Goal: Transaction & Acquisition: Purchase product/service

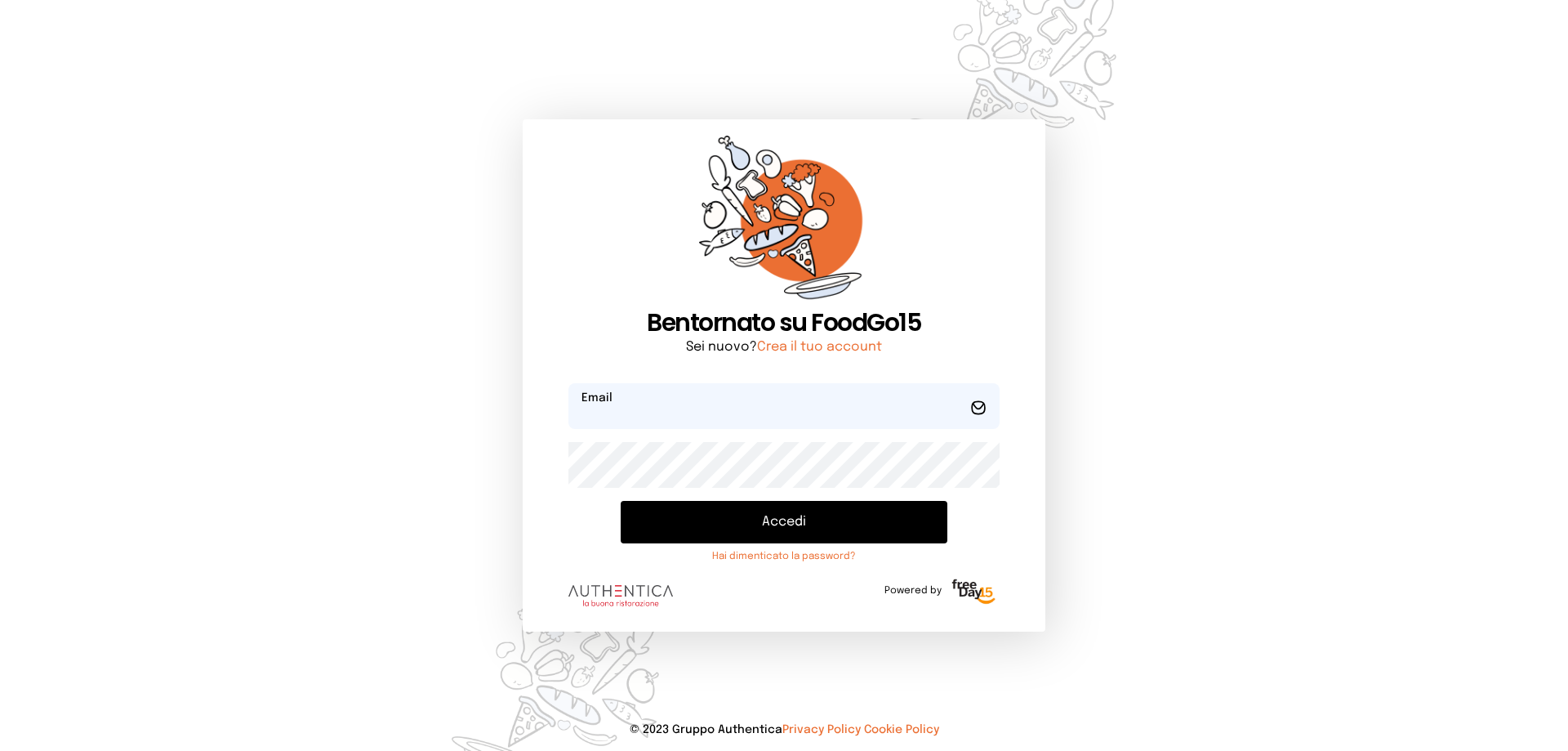
type input "**********"
click at [738, 532] on button "Accedi" at bounding box center [784, 522] width 326 height 43
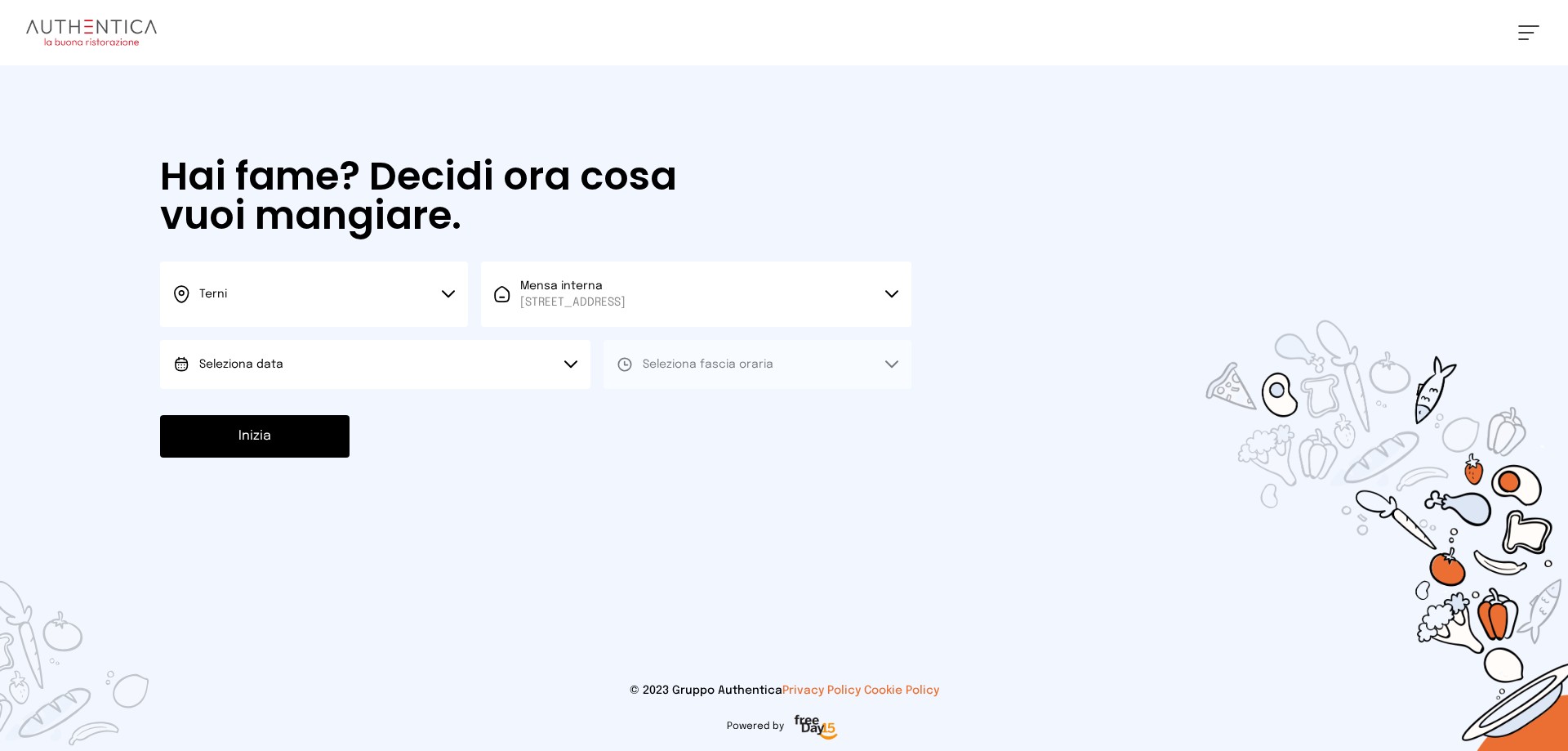
click at [446, 302] on button "Terni" at bounding box center [314, 294] width 308 height 65
click at [292, 349] on li "Terni" at bounding box center [314, 348] width 308 height 44
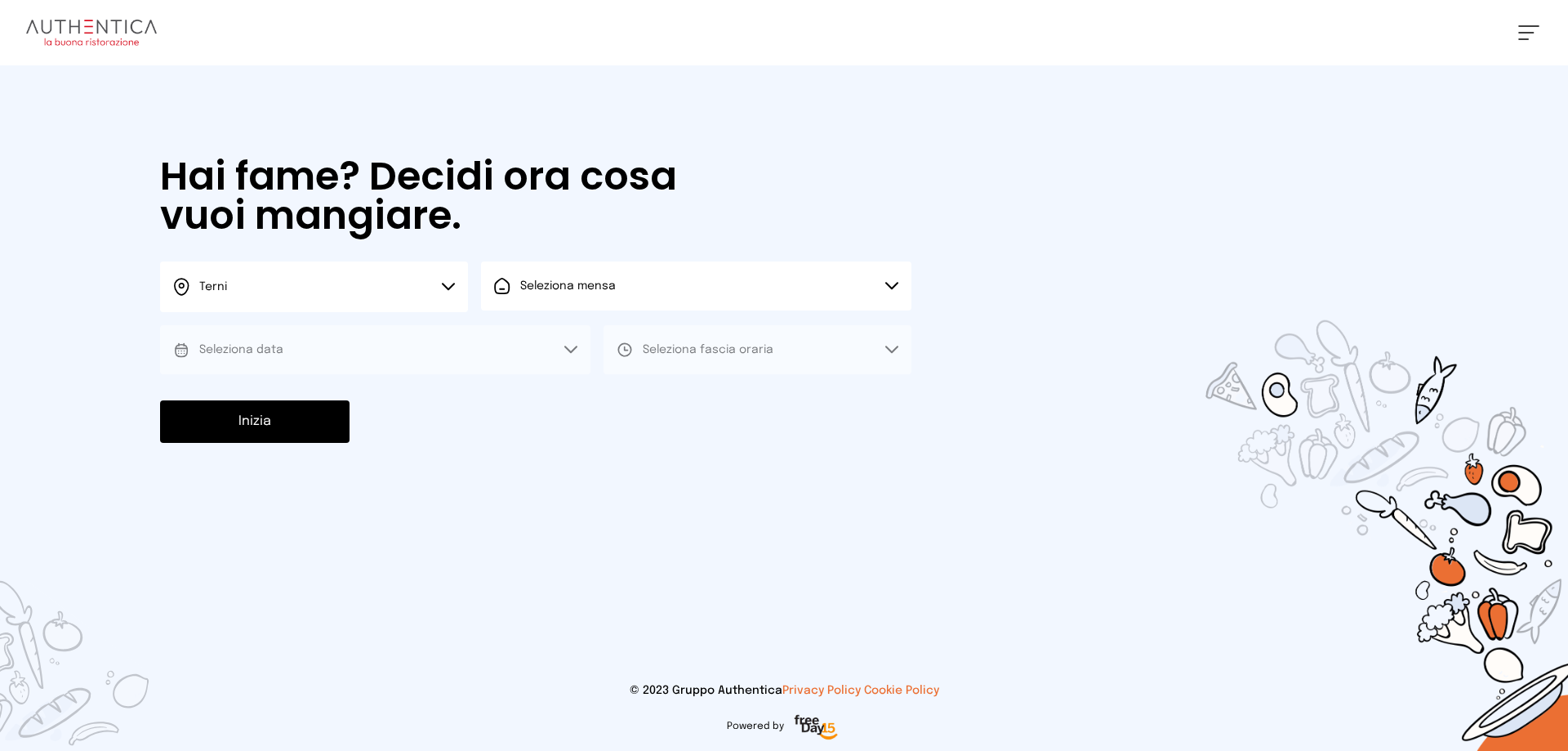
click at [430, 362] on button "Seleziona data" at bounding box center [375, 350] width 430 height 49
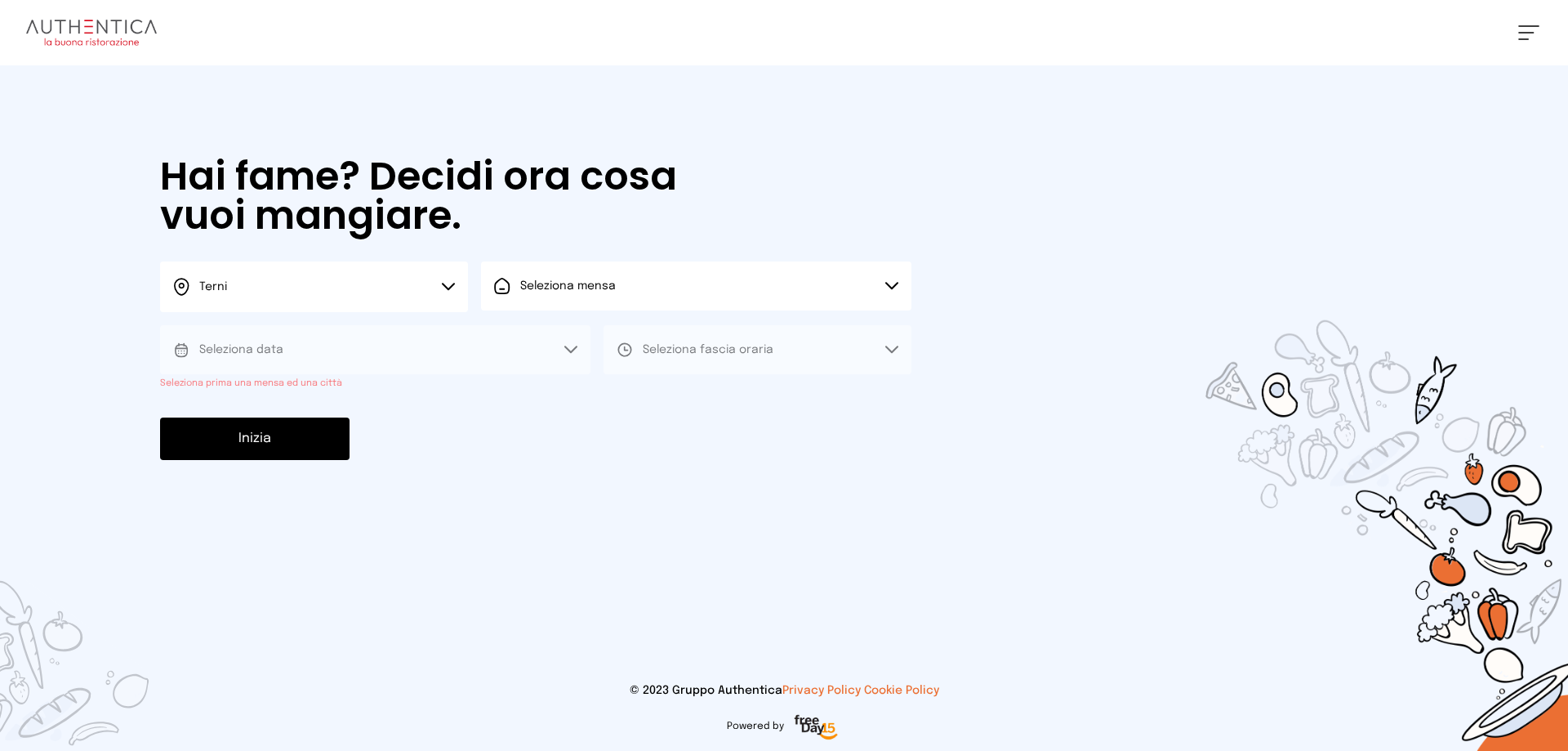
click at [566, 348] on icon at bounding box center [571, 349] width 12 height 6
click at [569, 348] on icon at bounding box center [571, 350] width 13 height 8
click at [293, 352] on button "Seleziona data" at bounding box center [375, 350] width 430 height 49
click at [634, 295] on button "Seleziona mensa" at bounding box center [696, 285] width 430 height 49
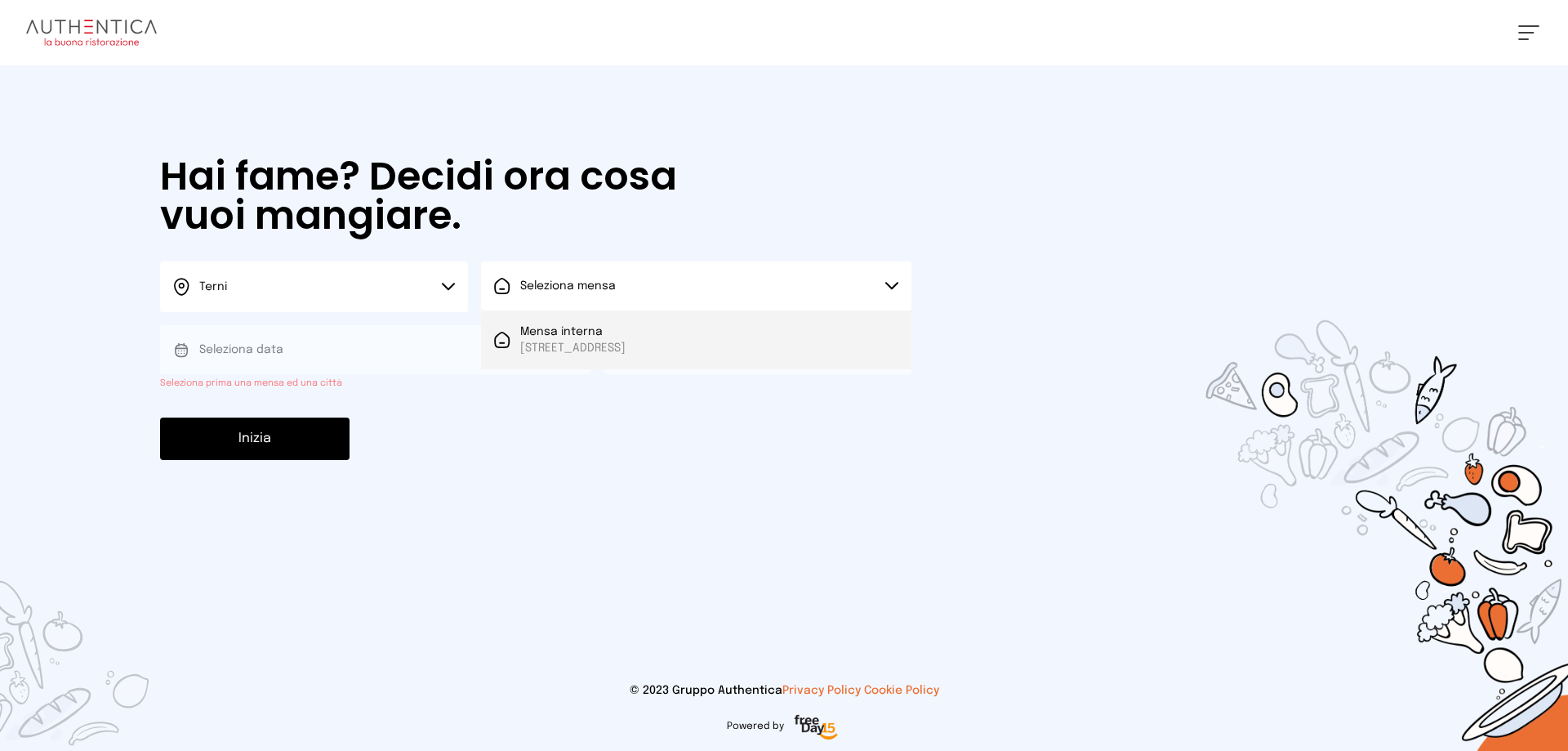
click at [607, 337] on span "Mensa interna" at bounding box center [573, 332] width 105 height 17
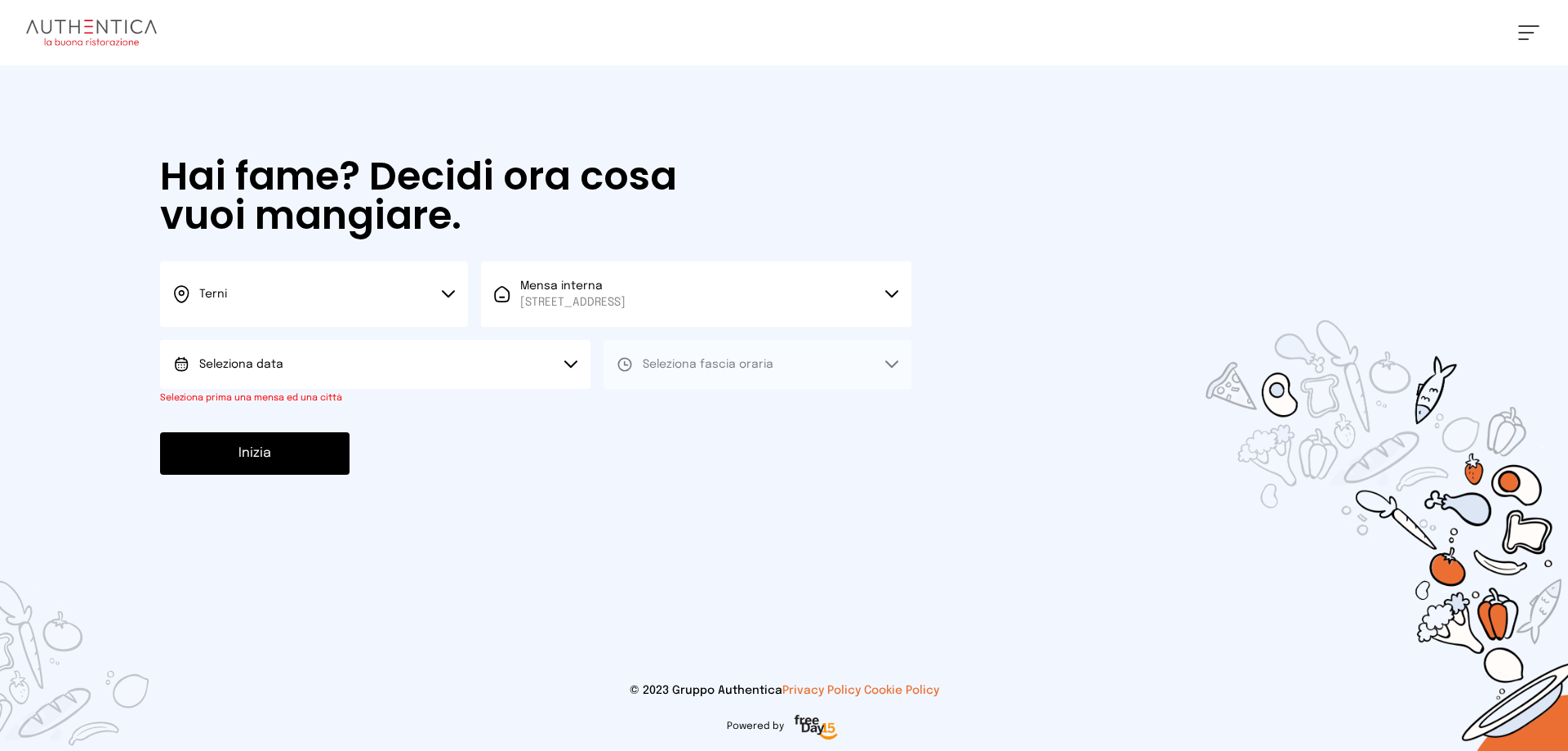
click at [464, 366] on button "Seleziona data" at bounding box center [375, 364] width 430 height 49
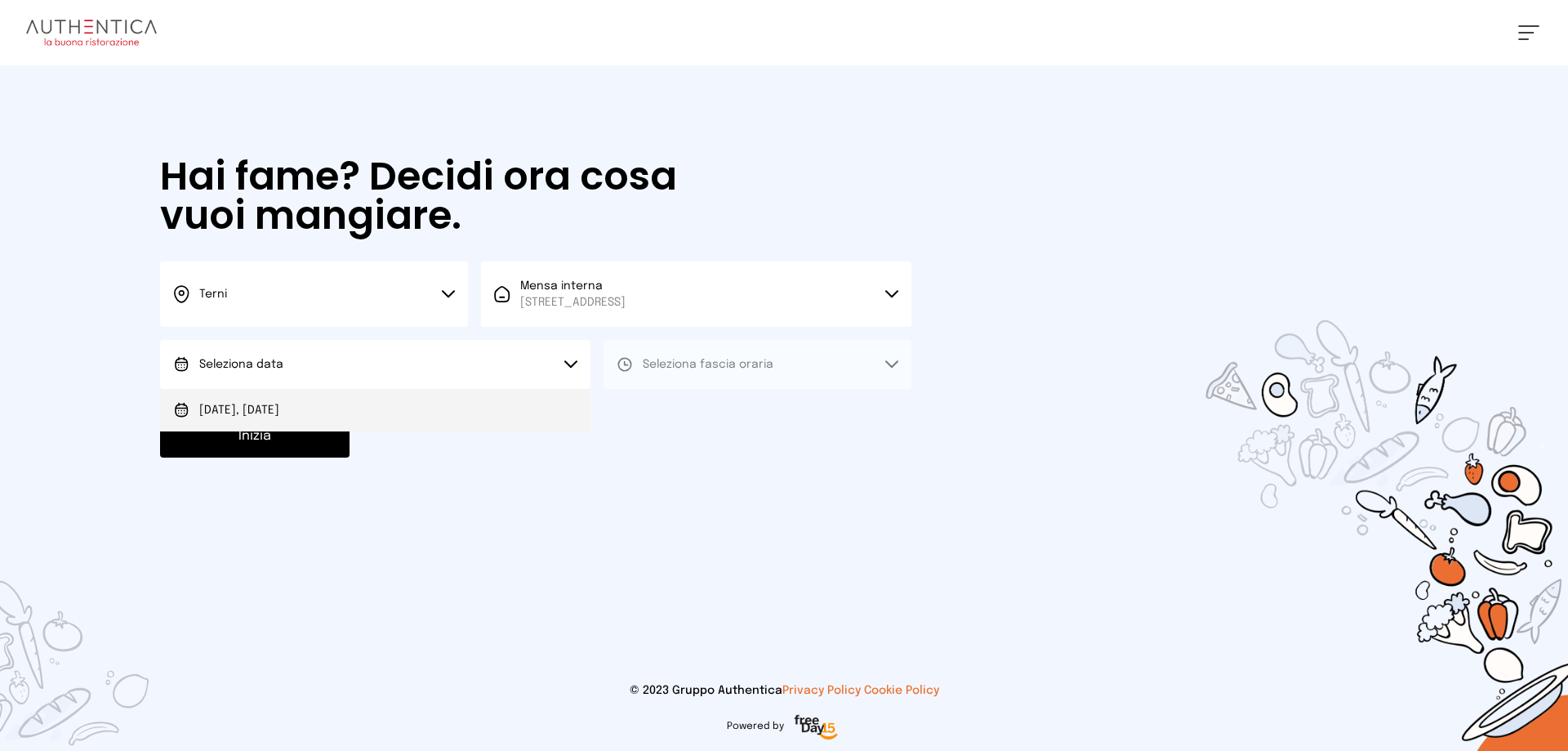
click at [279, 408] on span "[DATE], [DATE]" at bounding box center [239, 410] width 80 height 17
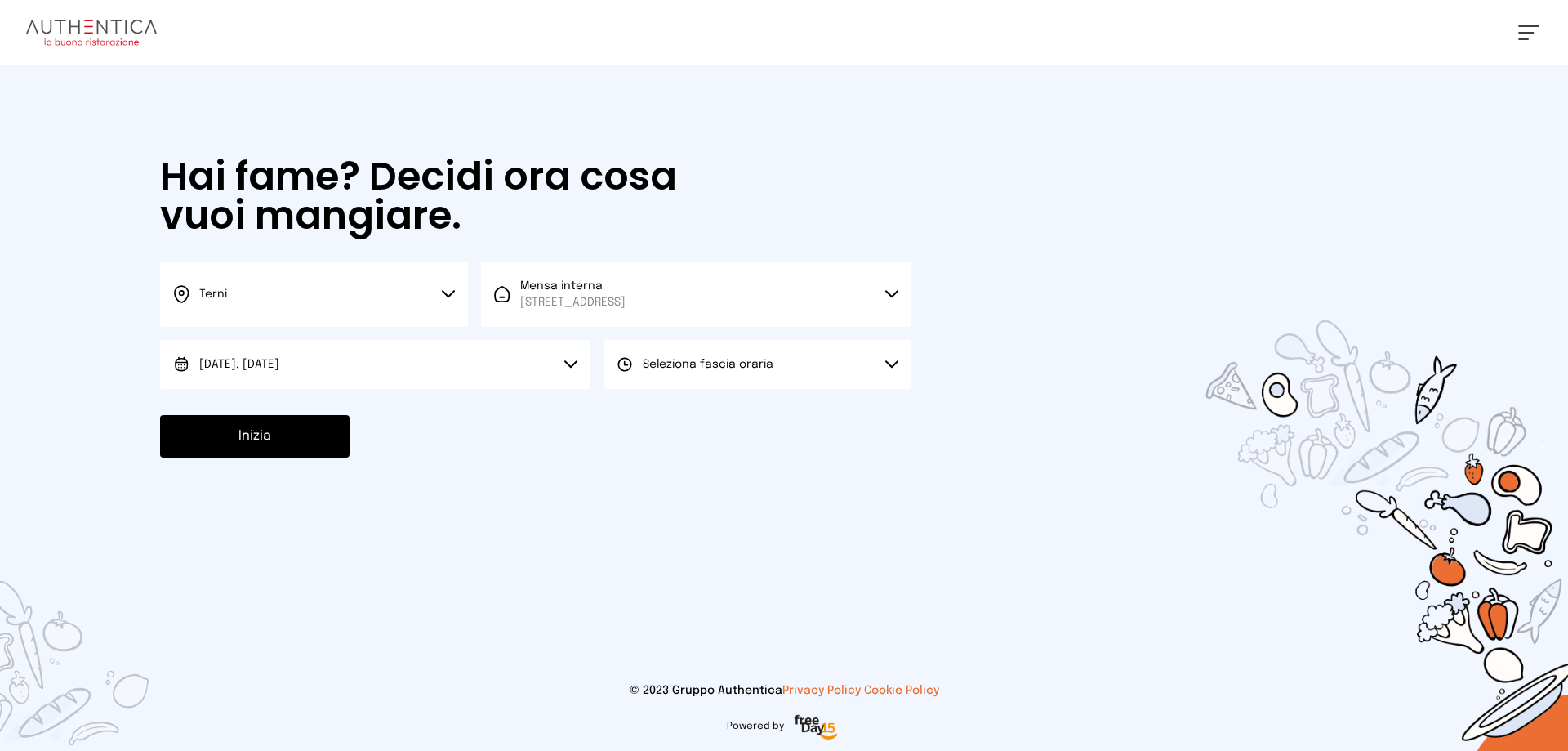
click at [664, 364] on span "Seleziona fascia oraria" at bounding box center [708, 365] width 131 height 12
click at [655, 415] on span "Pranzo" at bounding box center [662, 410] width 39 height 17
click at [269, 440] on button "Inizia" at bounding box center [254, 436] width 189 height 43
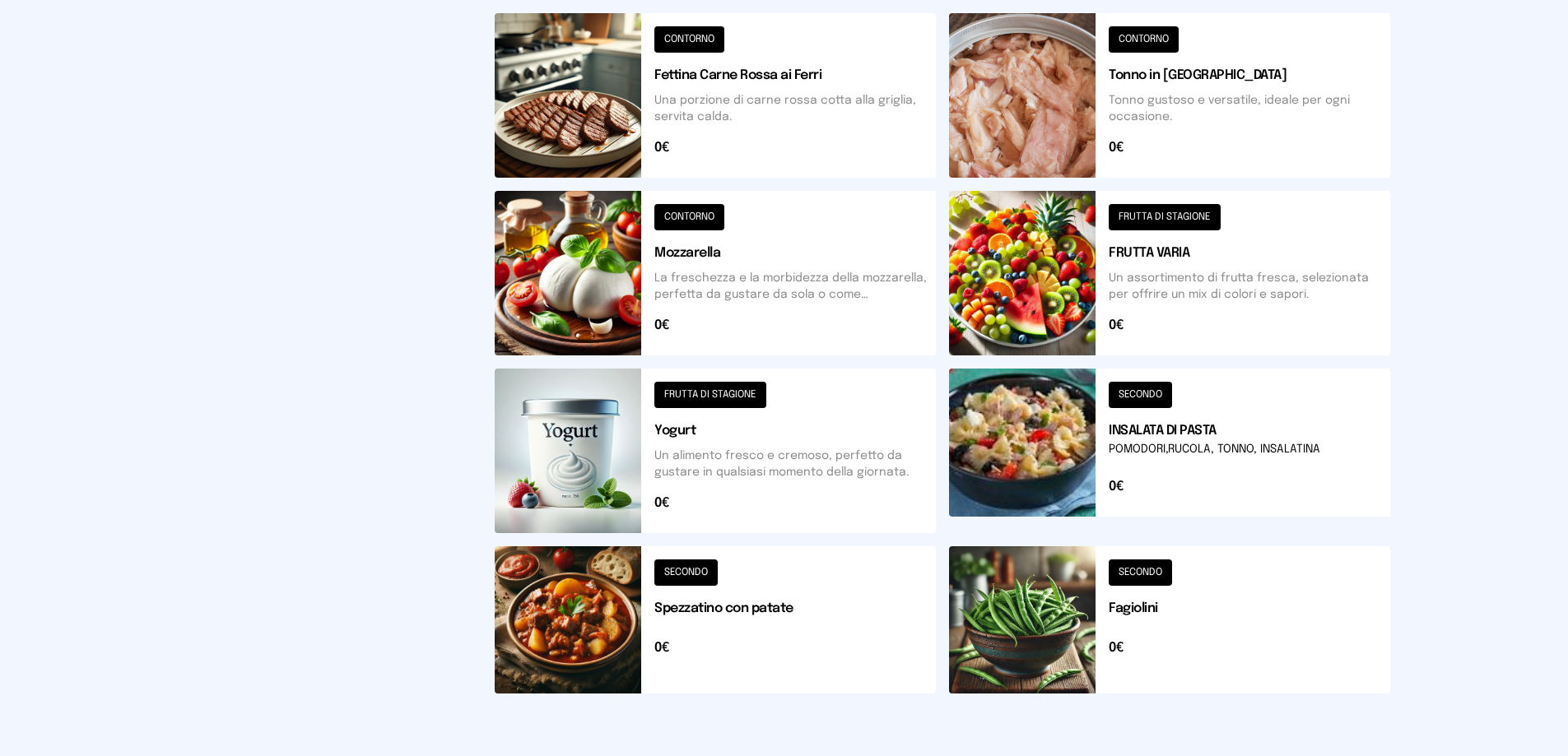
scroll to position [342, 0]
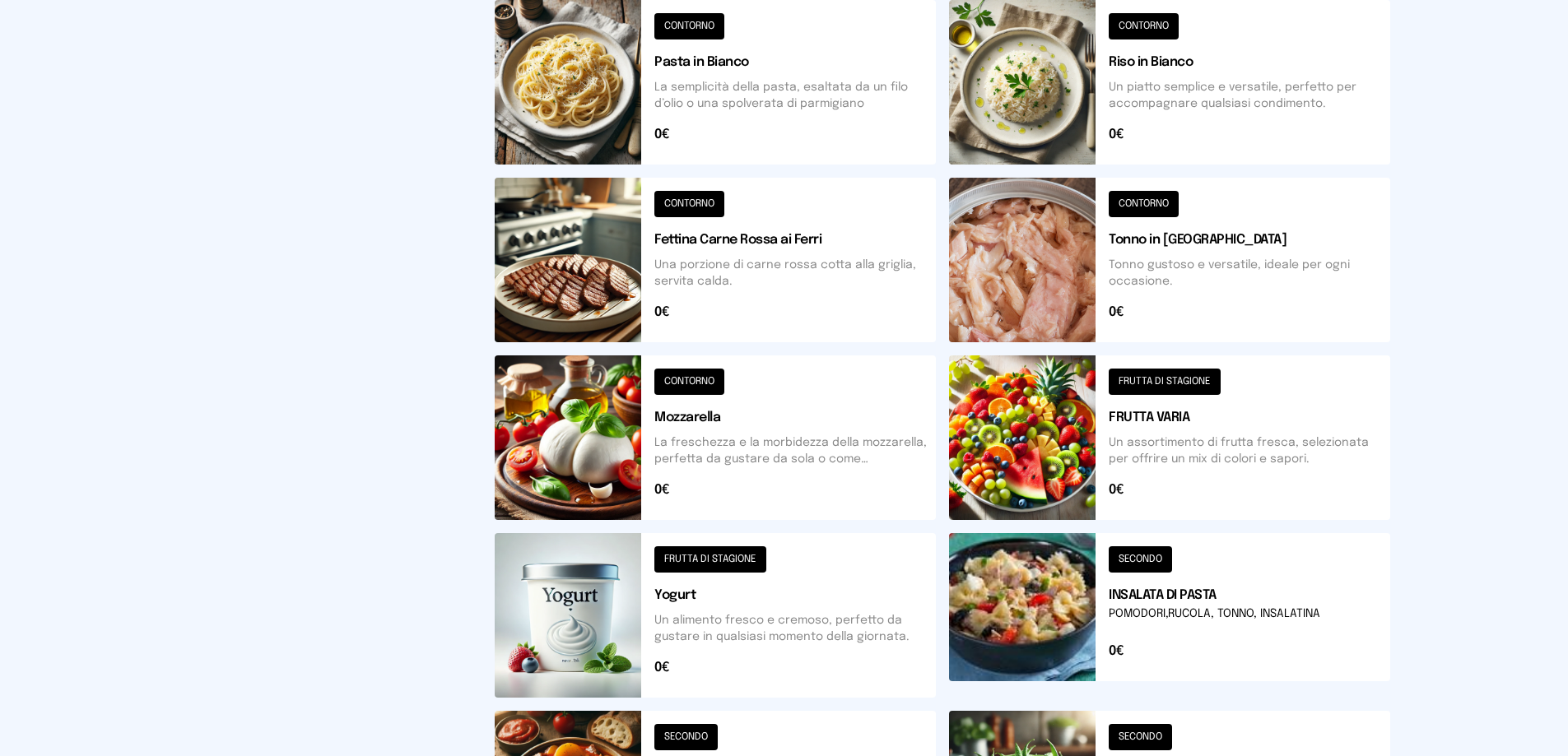
click at [695, 209] on button at bounding box center [715, 260] width 441 height 164
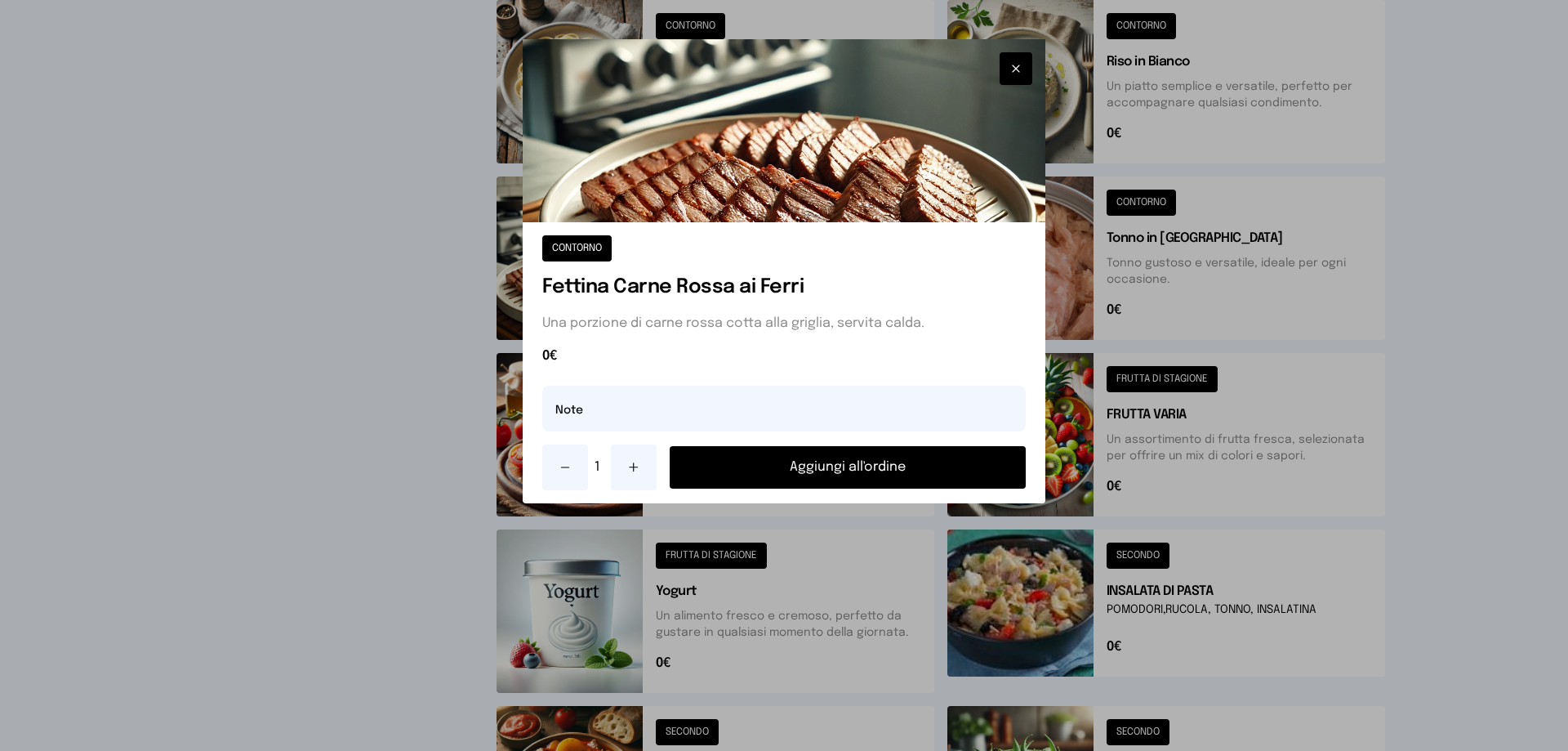
click at [792, 466] on button "Aggiungi all'ordine" at bounding box center [848, 467] width 356 height 43
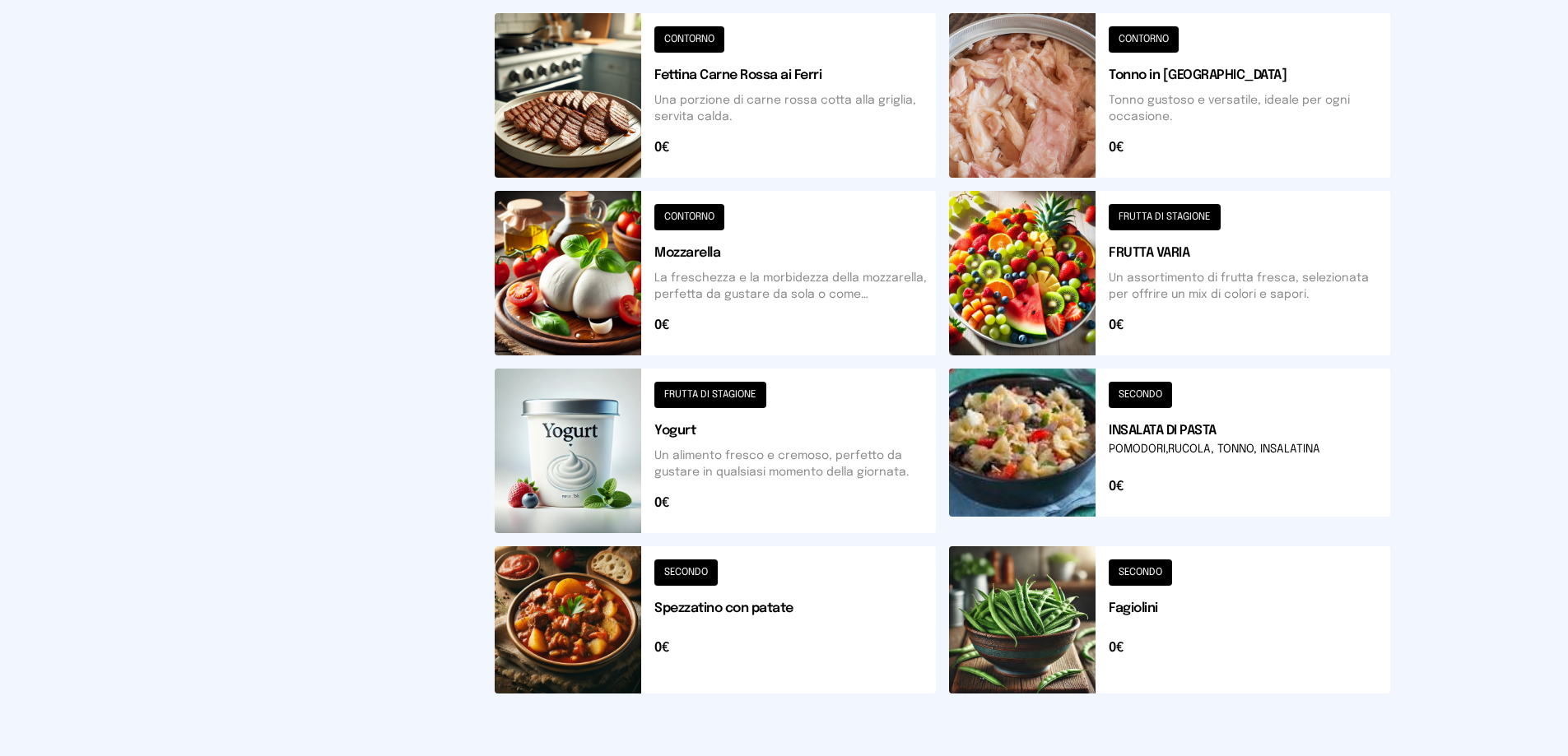
scroll to position [589, 0]
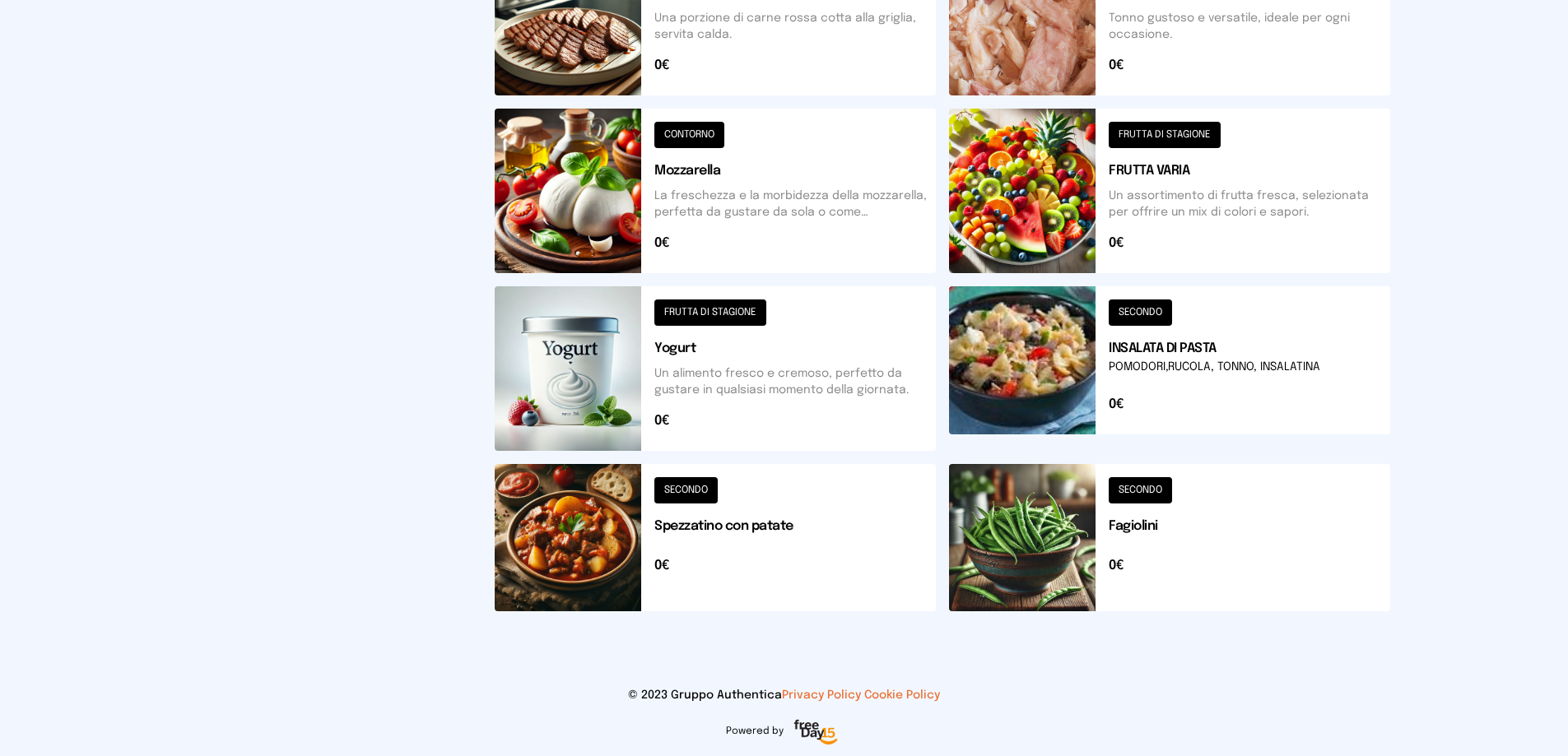
click at [1134, 491] on button at bounding box center [1169, 538] width 441 height 147
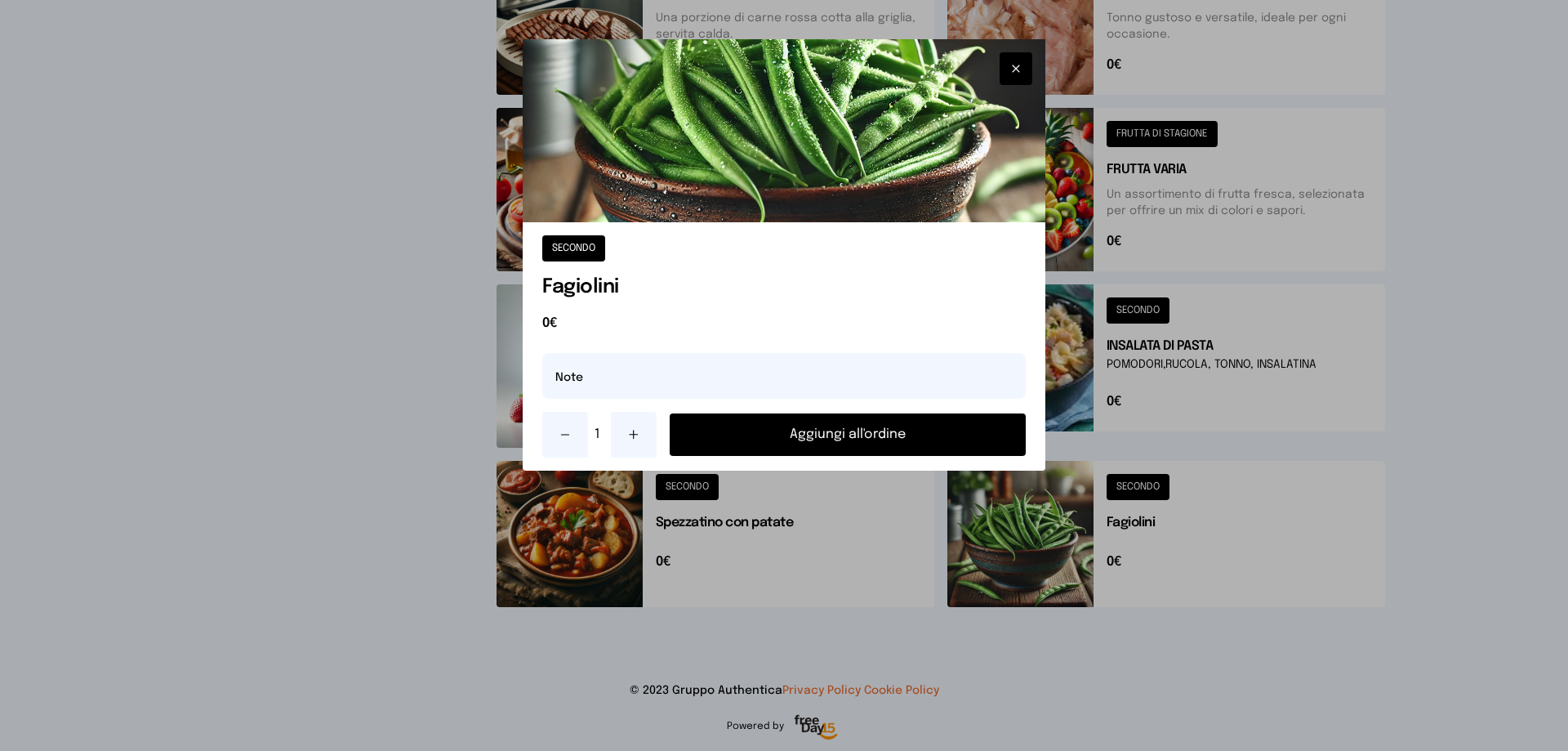
click at [812, 428] on button "Aggiungi all'ordine" at bounding box center [848, 435] width 356 height 43
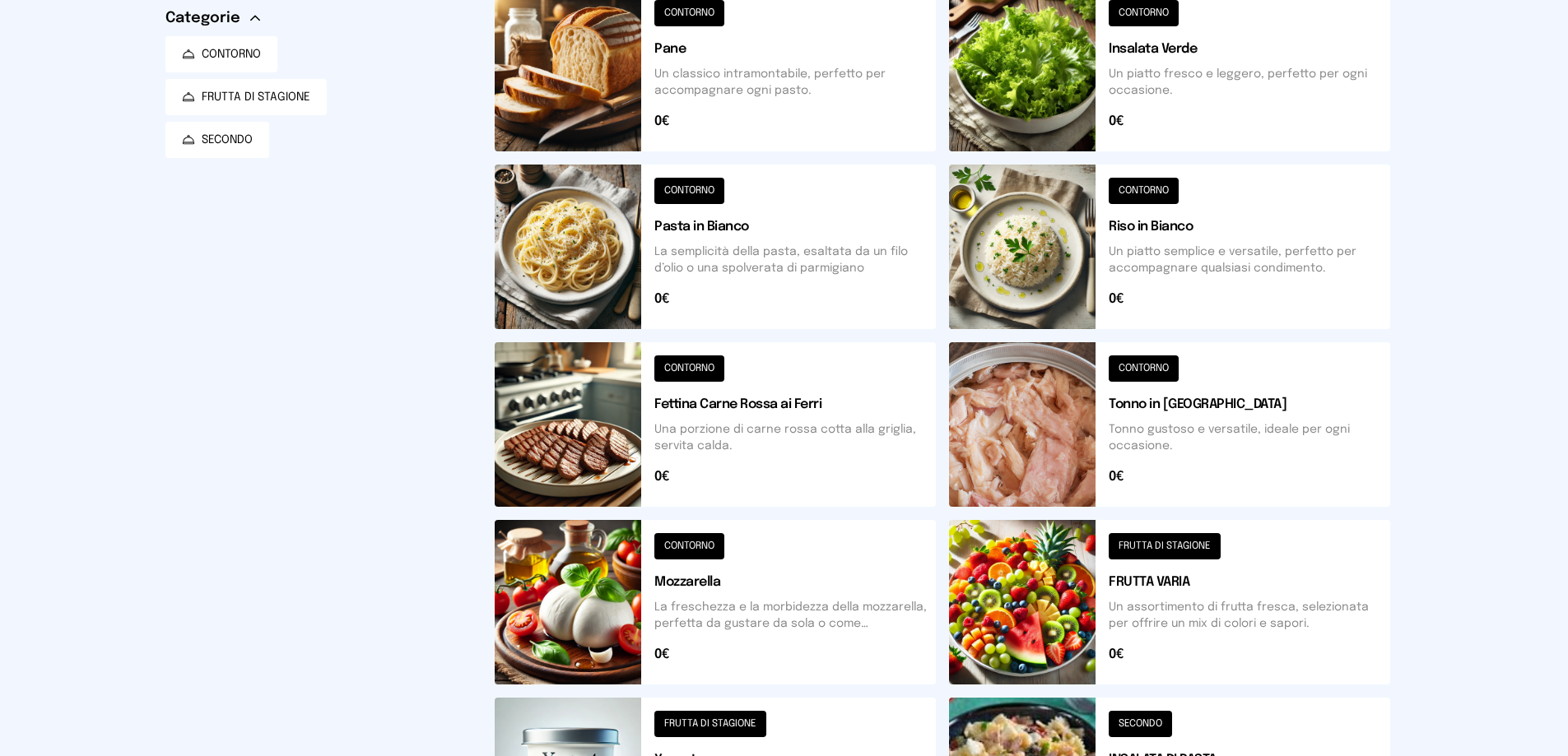
scroll to position [95, 0]
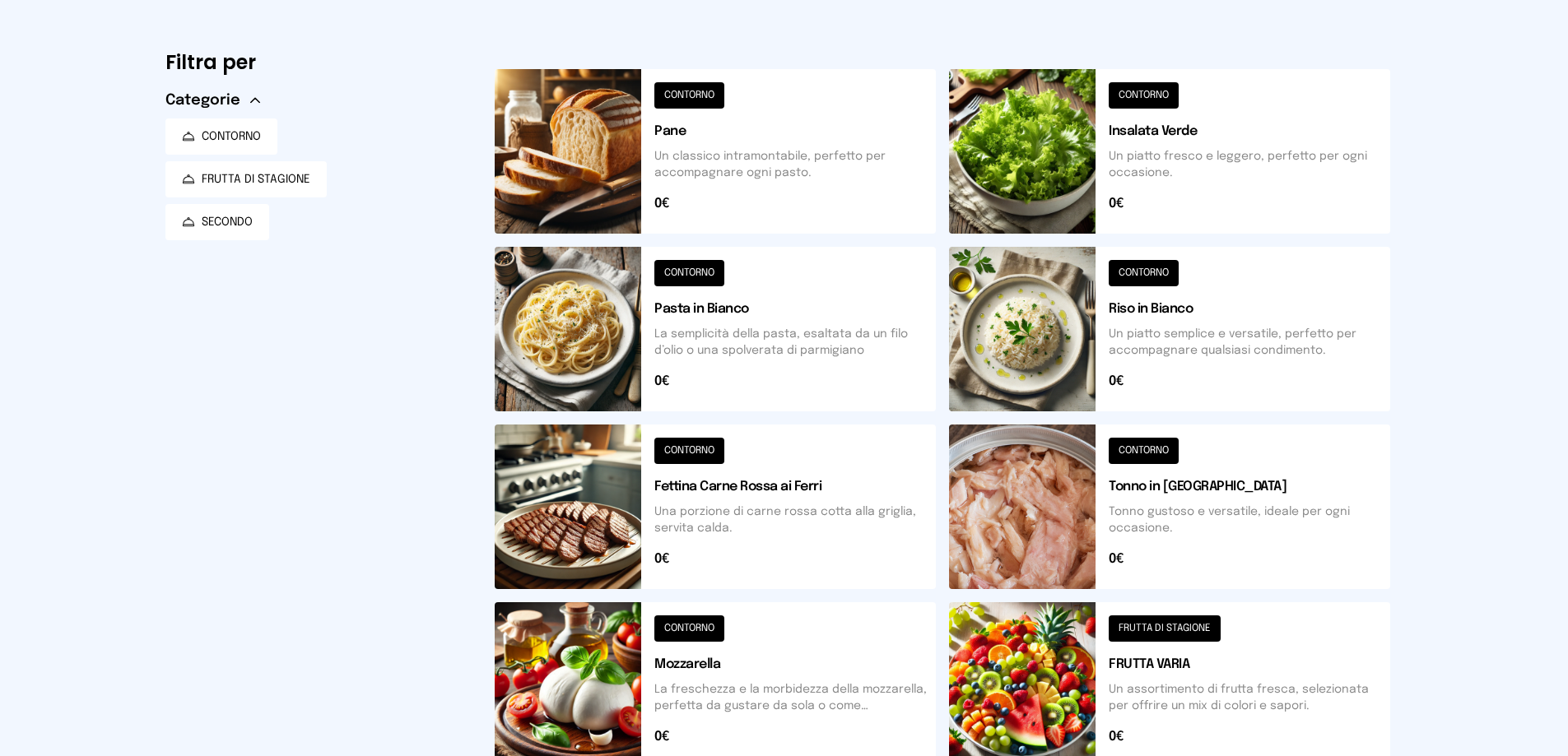
click at [669, 95] on button at bounding box center [715, 151] width 441 height 164
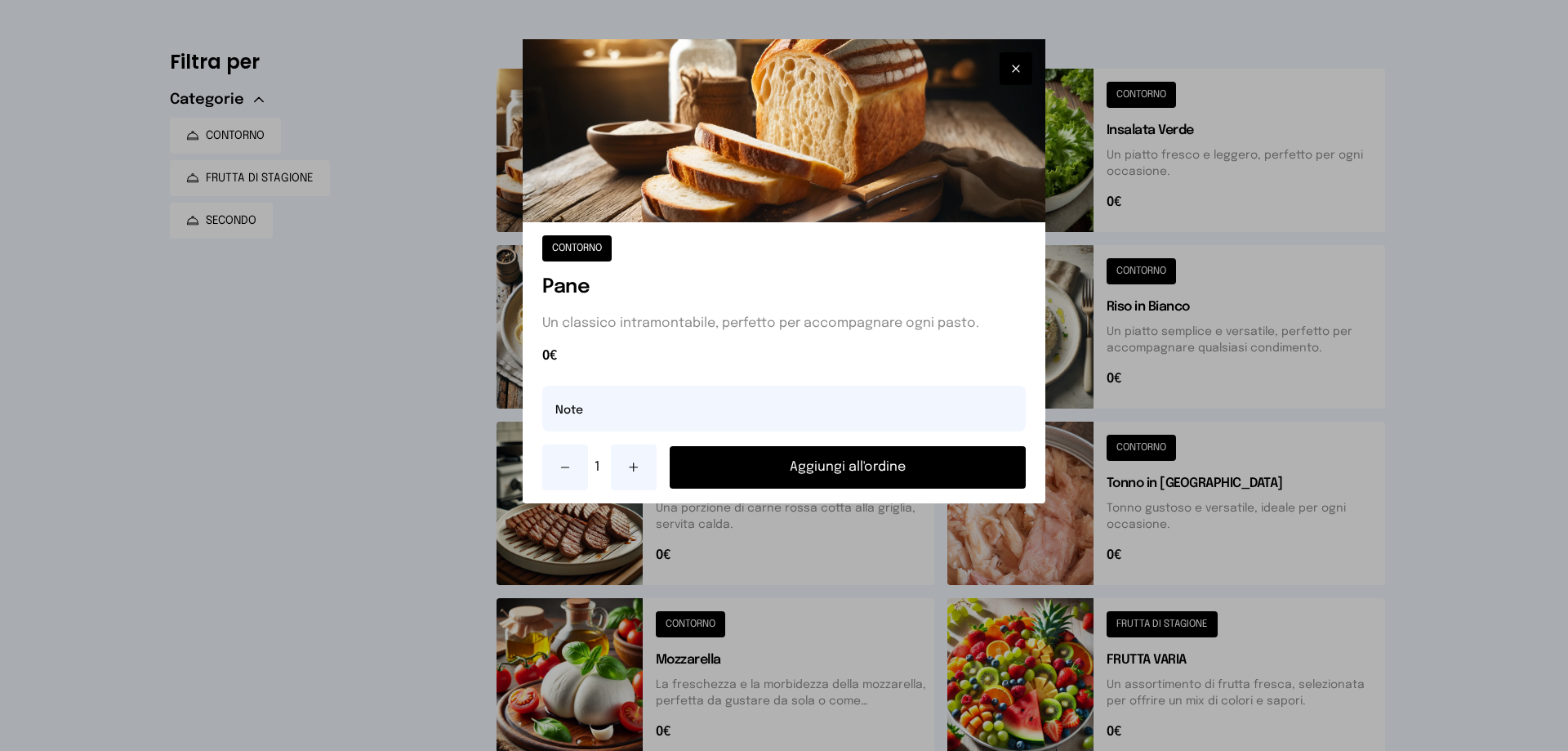
click at [793, 471] on button "Aggiungi all'ordine" at bounding box center [848, 467] width 356 height 43
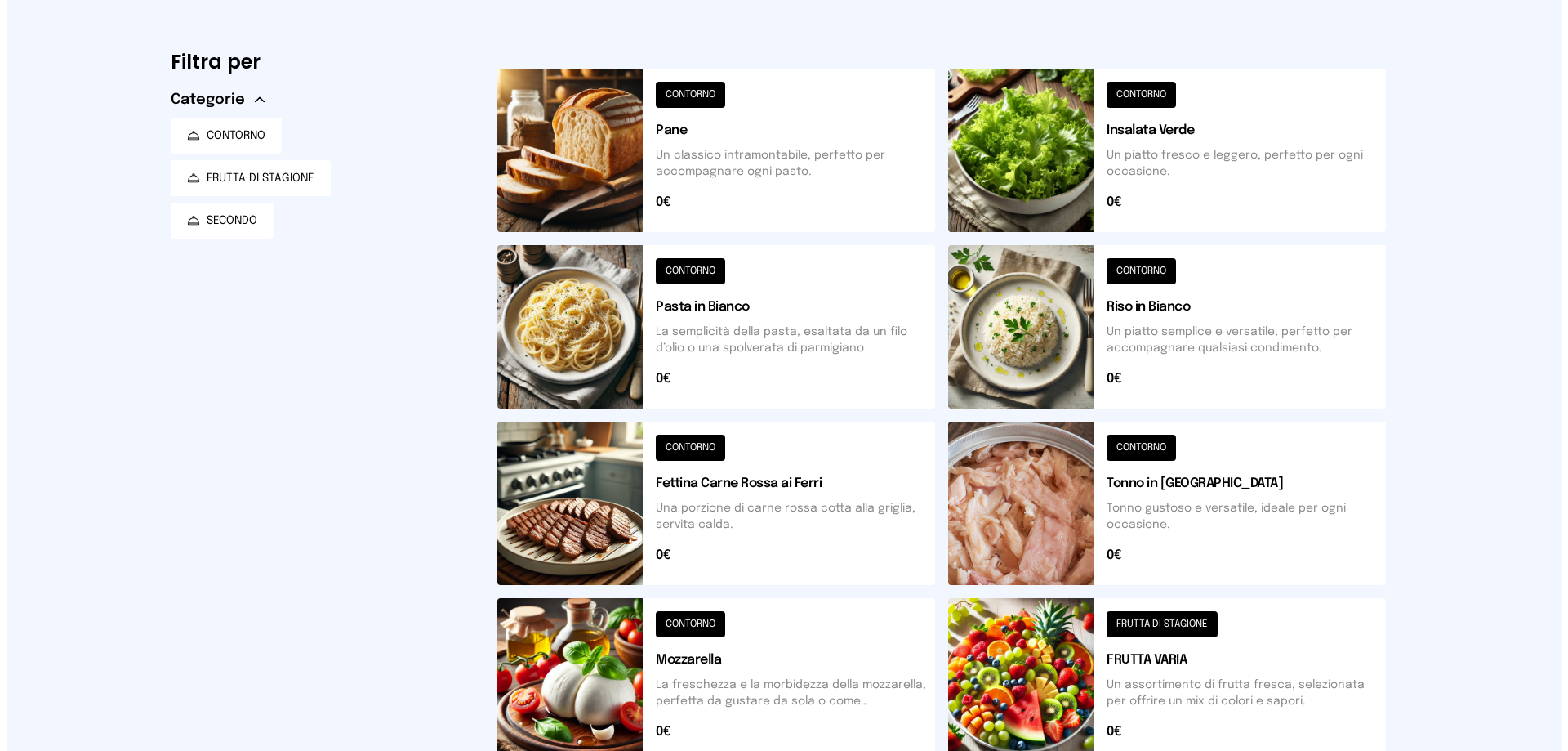
scroll to position [0, 0]
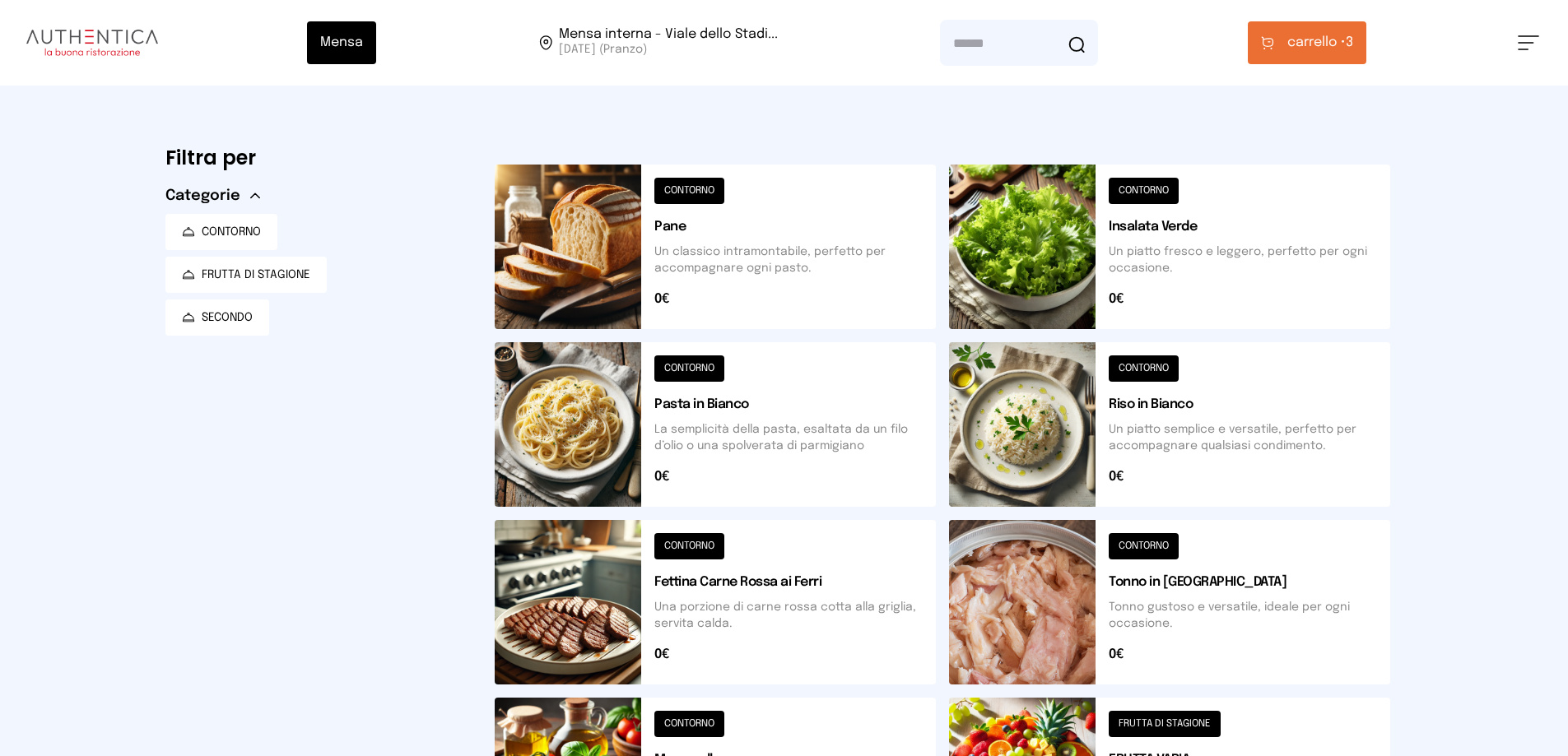
click at [1341, 47] on span "carrello •" at bounding box center [1316, 42] width 58 height 19
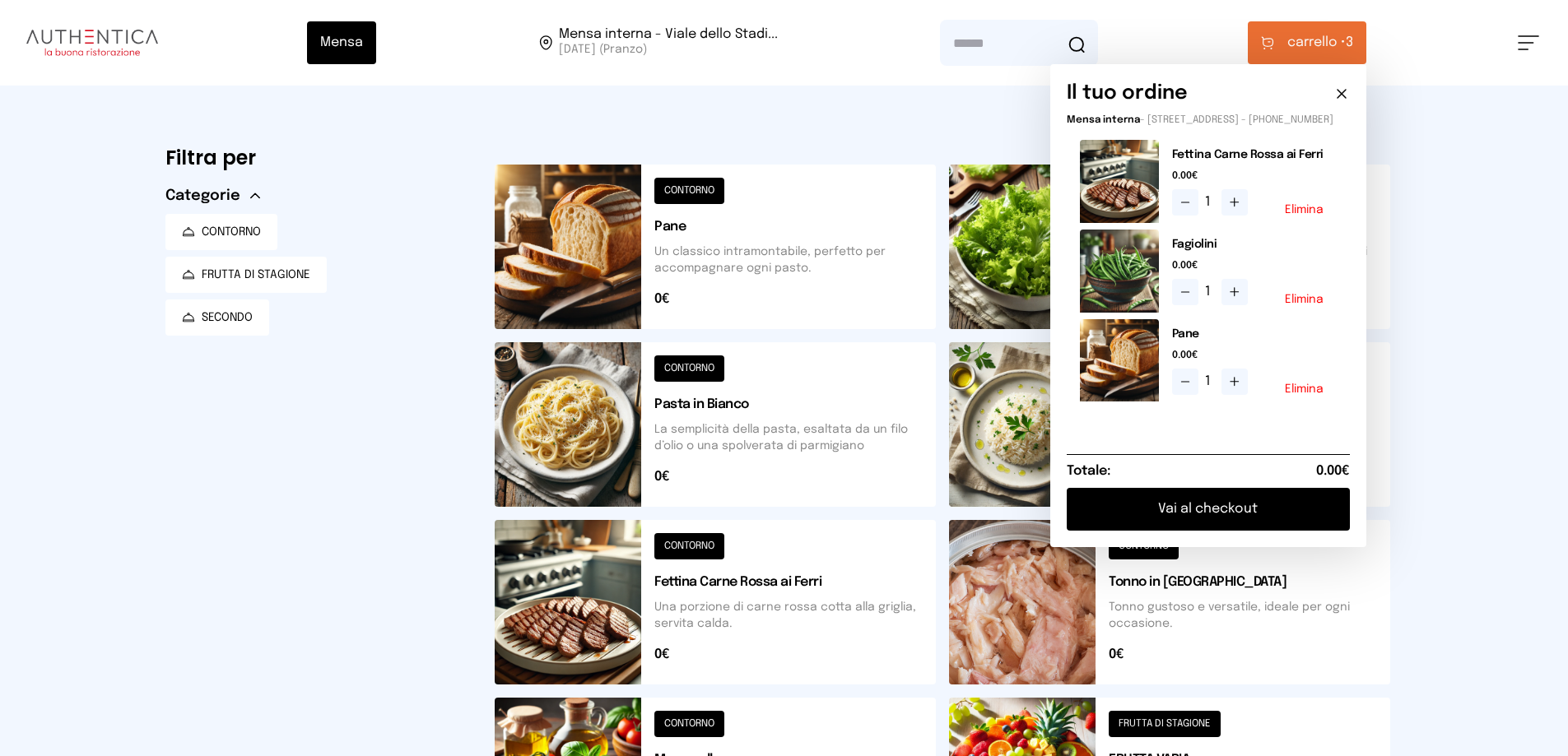
click at [1234, 523] on button "Vai al checkout" at bounding box center [1208, 509] width 283 height 43
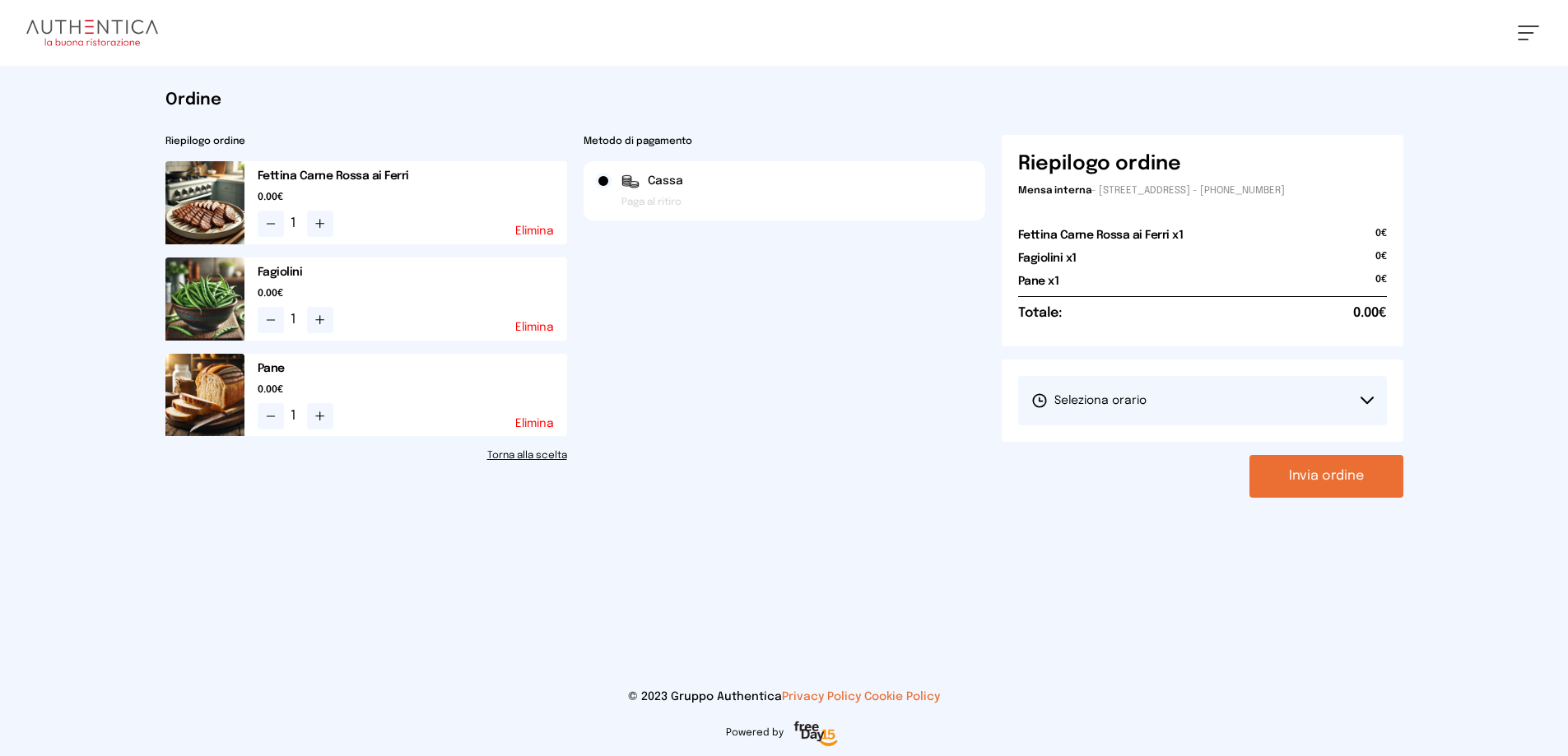
click at [1333, 403] on button "Seleziona orario" at bounding box center [1202, 400] width 368 height 50
click at [1269, 447] on li "1° Turno (13:00 - 15:00)" at bounding box center [1202, 447] width 368 height 43
click at [1309, 481] on button "Invia ordine" at bounding box center [1326, 476] width 154 height 43
